Goal: Transaction & Acquisition: Purchase product/service

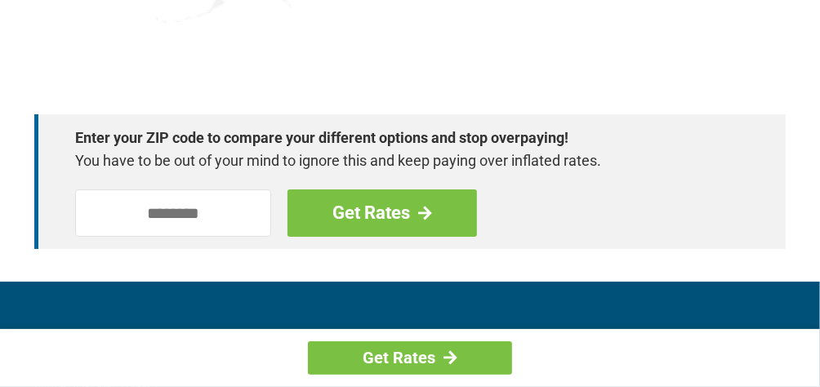
scroll to position [2360, 0]
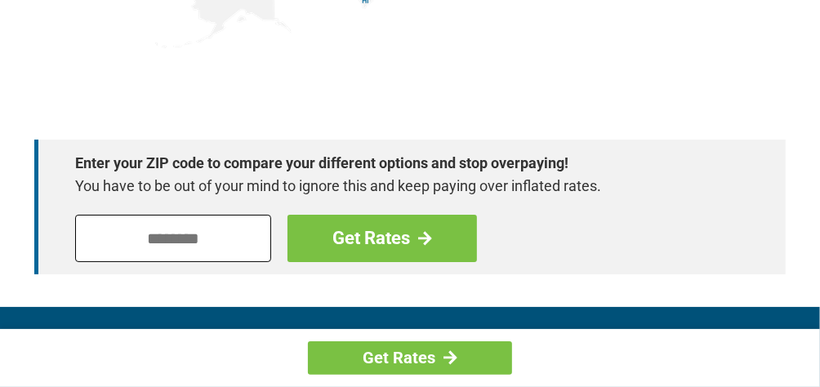
click at [180, 233] on input "tel" at bounding box center [173, 238] width 196 height 47
type input "*****"
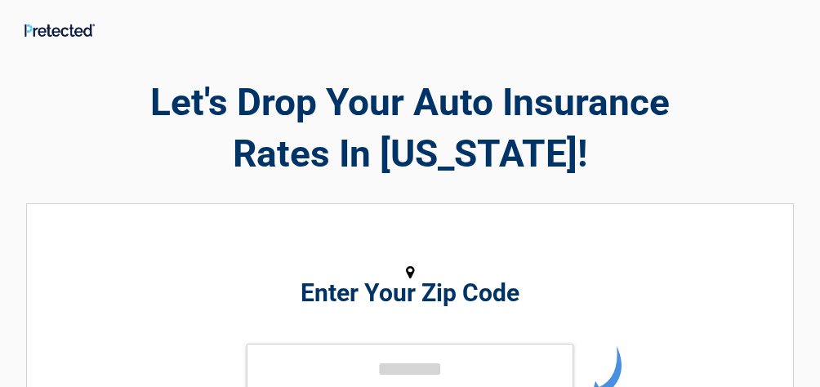
type input "*****"
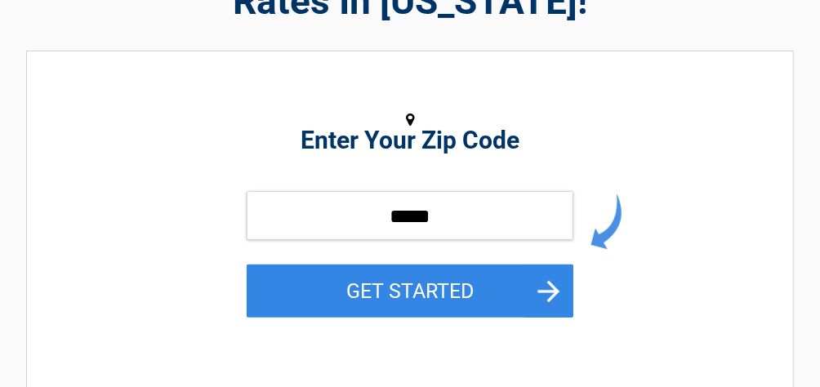
scroll to position [163, 0]
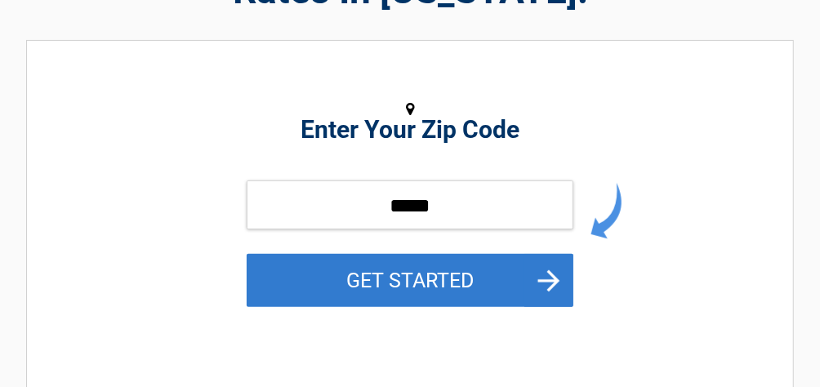
click at [394, 287] on button "GET STARTED" at bounding box center [410, 280] width 327 height 53
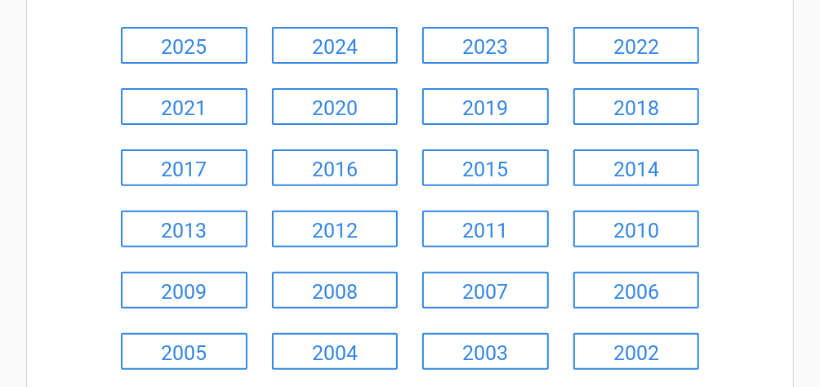
scroll to position [245, 0]
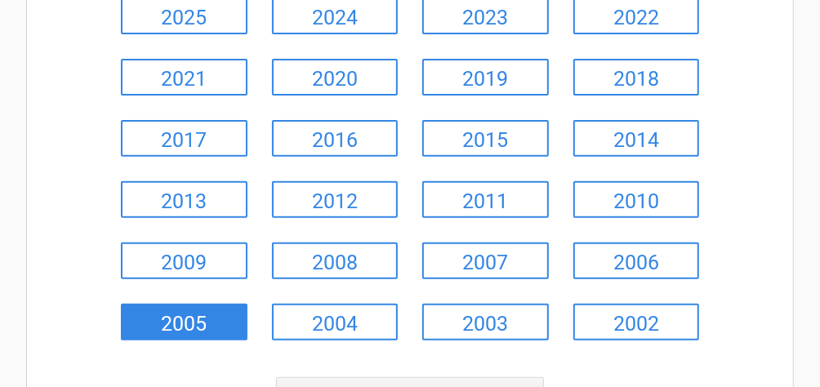
click at [194, 320] on link "2005" at bounding box center [184, 322] width 127 height 37
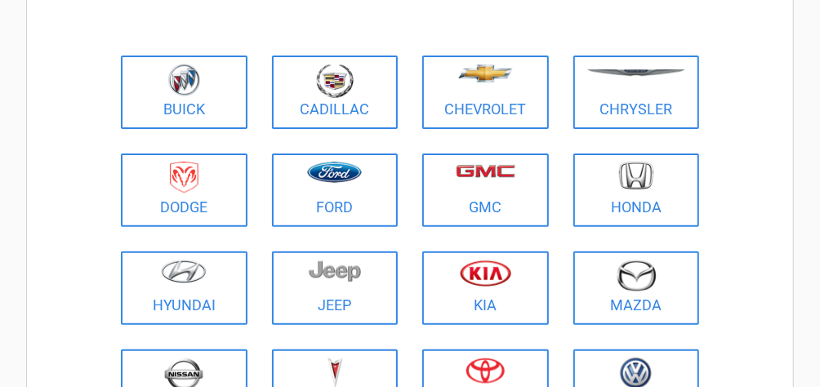
scroll to position [163, 0]
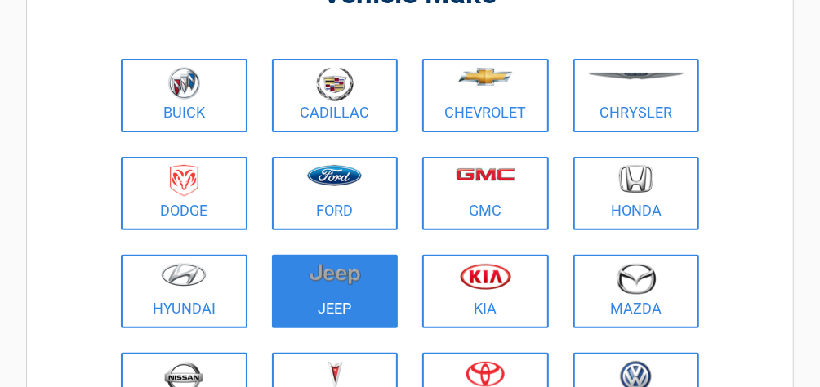
click at [319, 316] on link "Jeep" at bounding box center [335, 291] width 127 height 73
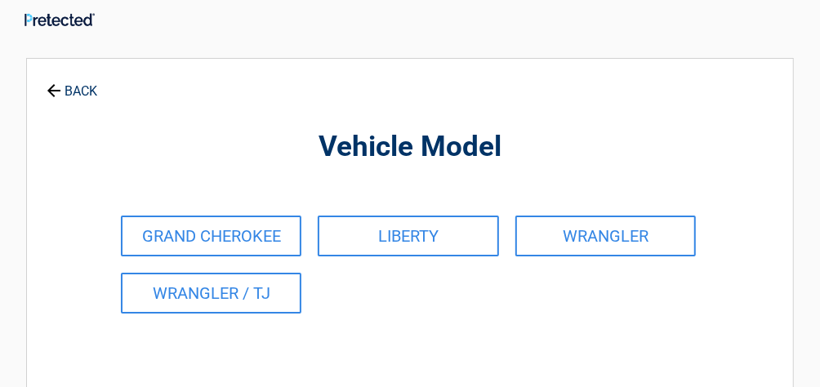
scroll to position [0, 0]
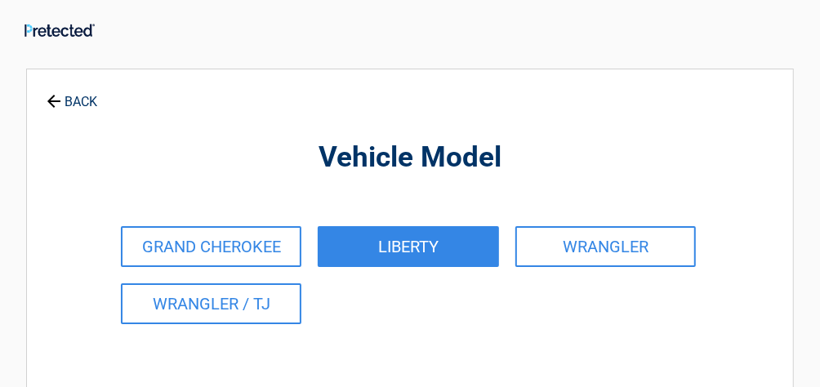
click at [394, 244] on link "LIBERTY" at bounding box center [408, 246] width 180 height 41
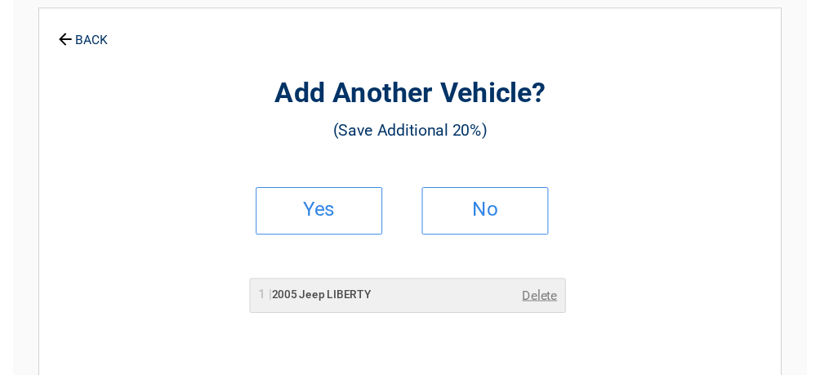
scroll to position [82, 0]
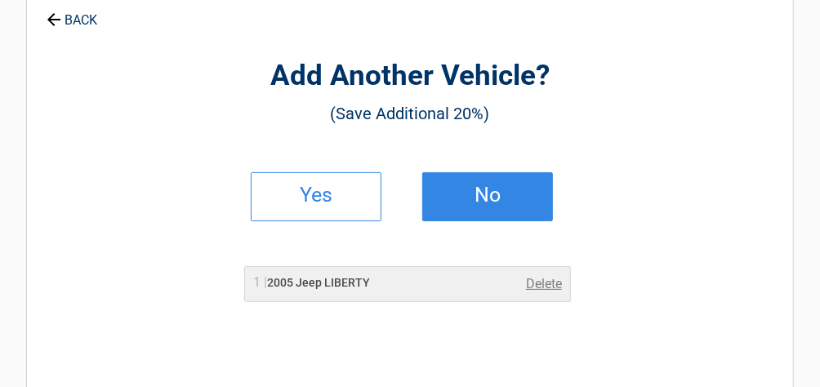
click at [488, 198] on h2 "No" at bounding box center [487, 194] width 96 height 11
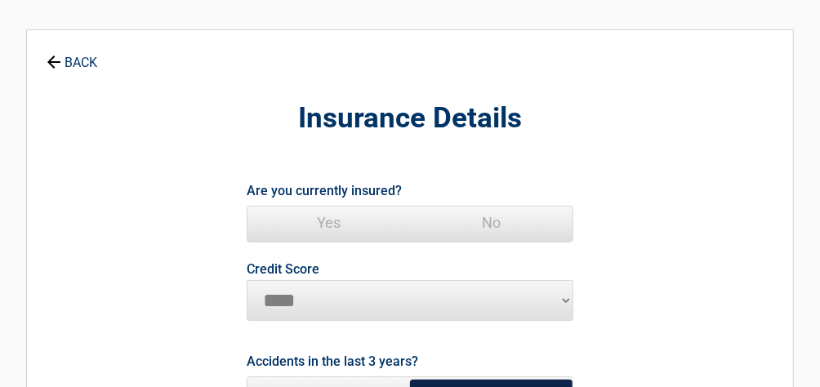
scroll to position [0, 0]
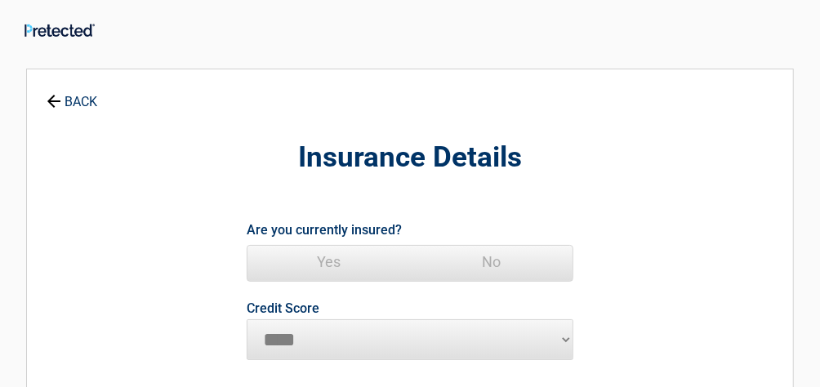
click at [323, 260] on span "Yes" at bounding box center [328, 262] width 162 height 33
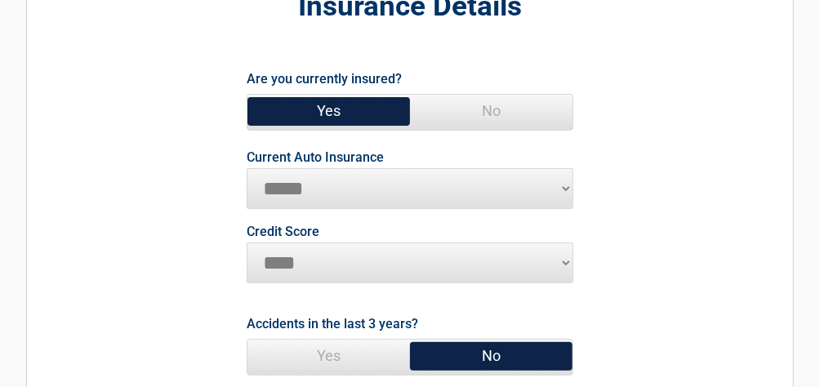
scroll to position [163, 0]
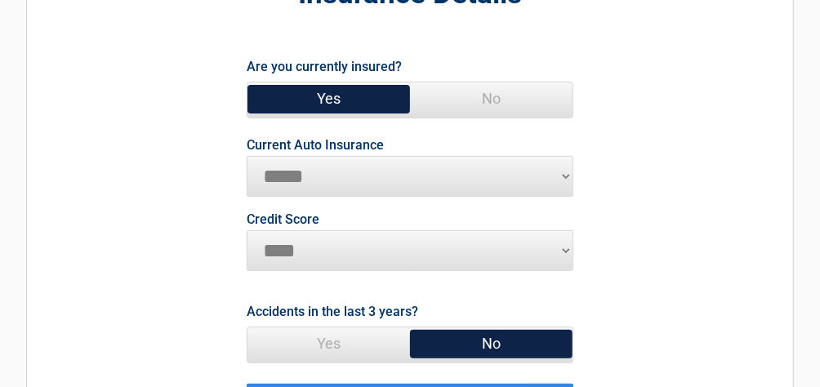
click at [565, 171] on select "**********" at bounding box center [410, 176] width 327 height 41
select select "**********"
click at [247, 156] on select "**********" at bounding box center [410, 176] width 327 height 41
click at [566, 251] on select "********* **** ******* ****" at bounding box center [410, 250] width 327 height 41
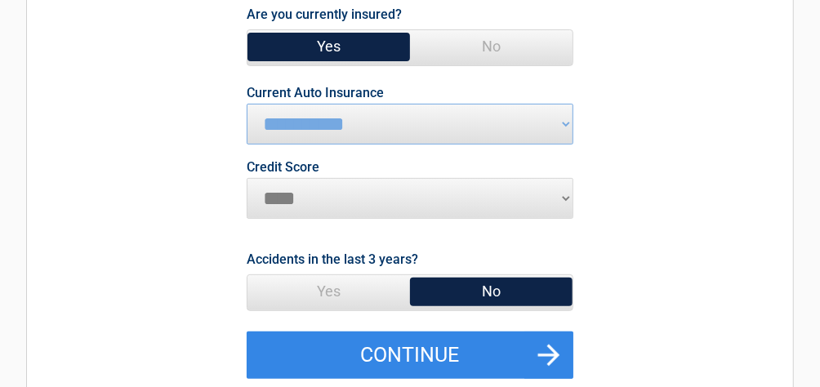
scroll to position [245, 0]
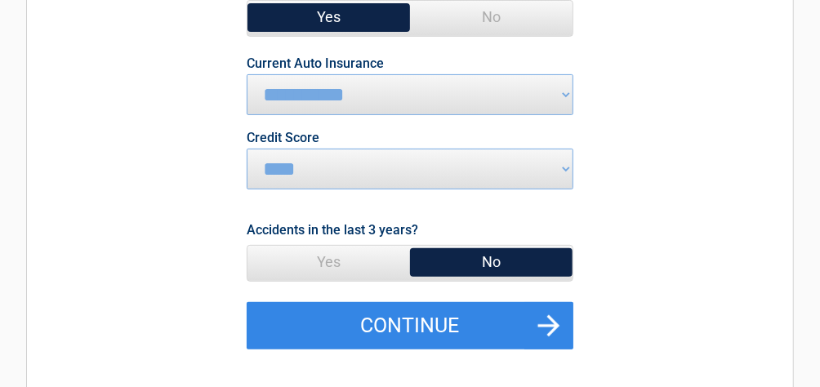
click at [490, 263] on span "No" at bounding box center [491, 262] width 162 height 33
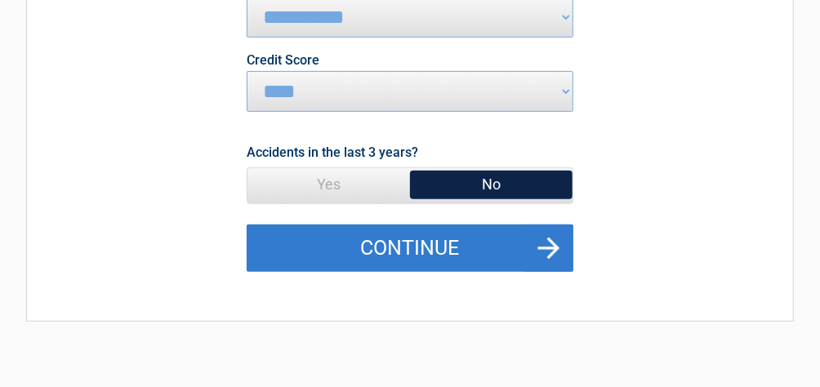
scroll to position [408, 0]
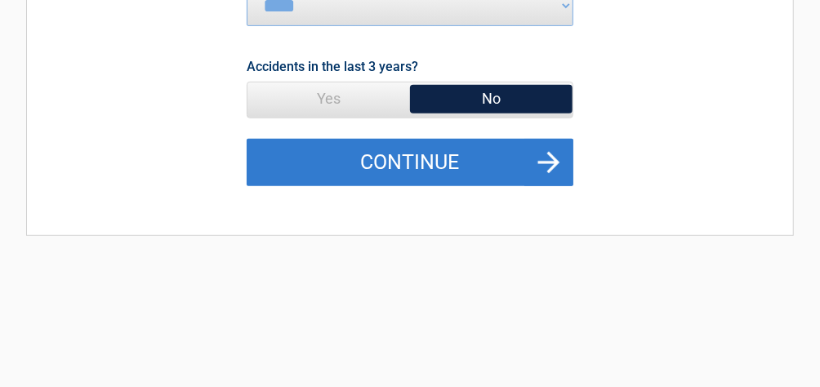
click at [402, 166] on button "Continue" at bounding box center [410, 162] width 327 height 47
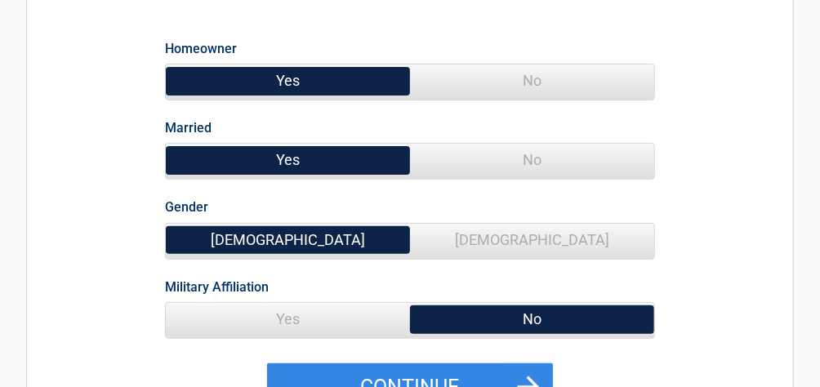
scroll to position [163, 0]
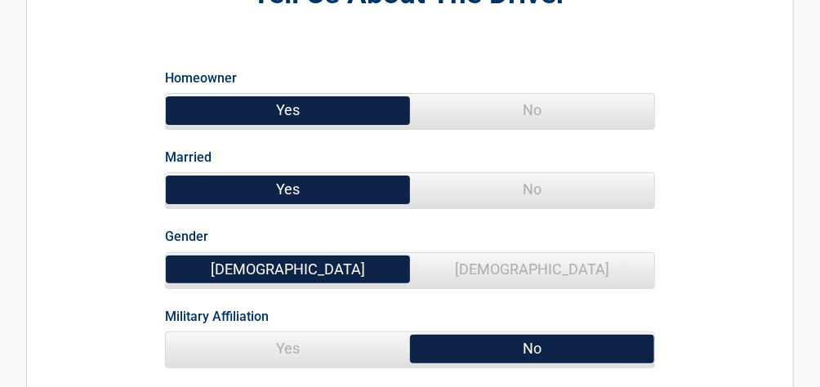
click at [313, 265] on span "Male" at bounding box center [288, 269] width 244 height 33
click at [519, 268] on span "Female" at bounding box center [532, 269] width 244 height 33
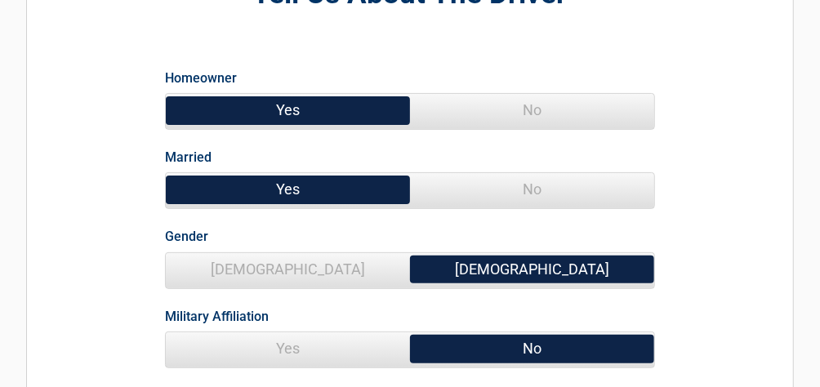
click at [538, 346] on span "No" at bounding box center [532, 348] width 244 height 33
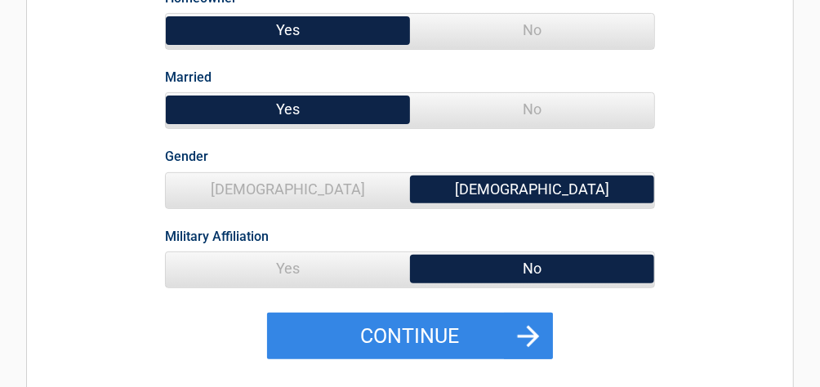
scroll to position [327, 0]
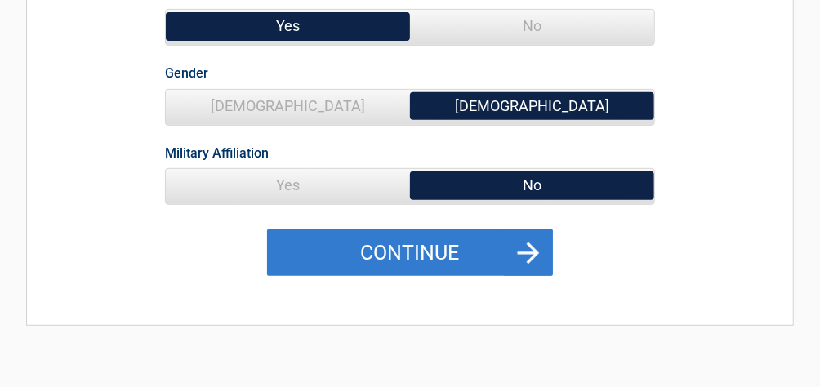
click at [392, 250] on button "Continue" at bounding box center [410, 252] width 286 height 47
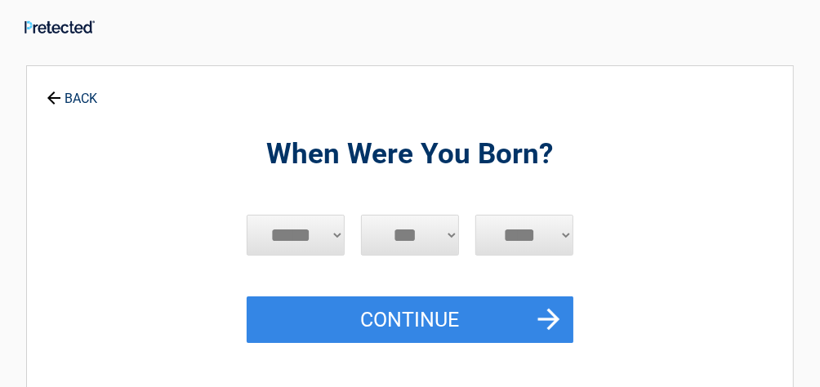
scroll to position [0, 0]
